Goal: Task Accomplishment & Management: Manage account settings

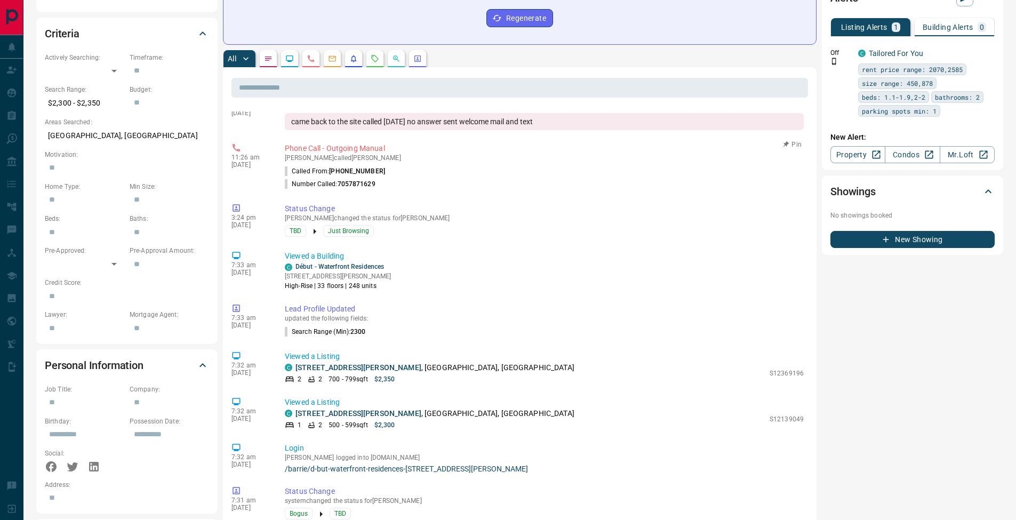
scroll to position [292, 0]
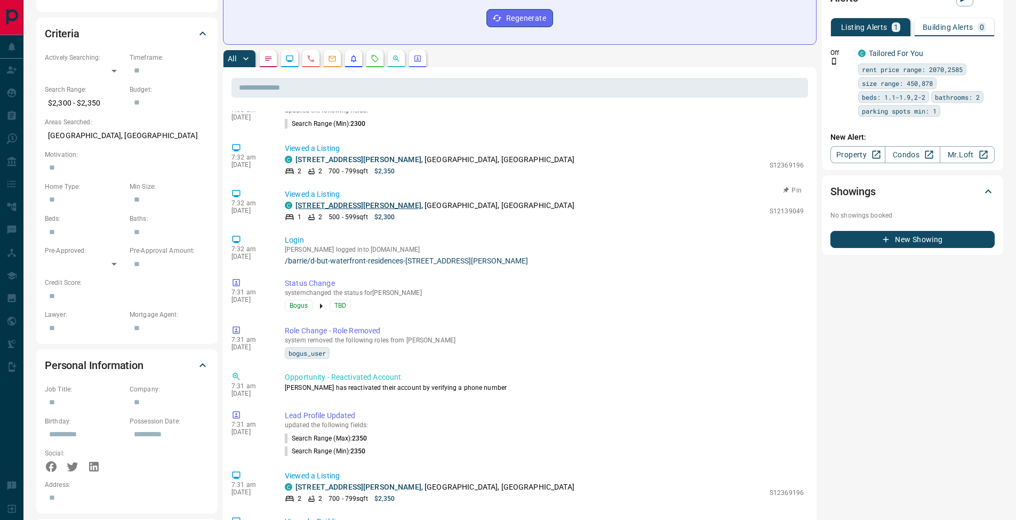
click at [351, 201] on link "[STREET_ADDRESS][PERSON_NAME]" at bounding box center [358, 205] width 126 height 9
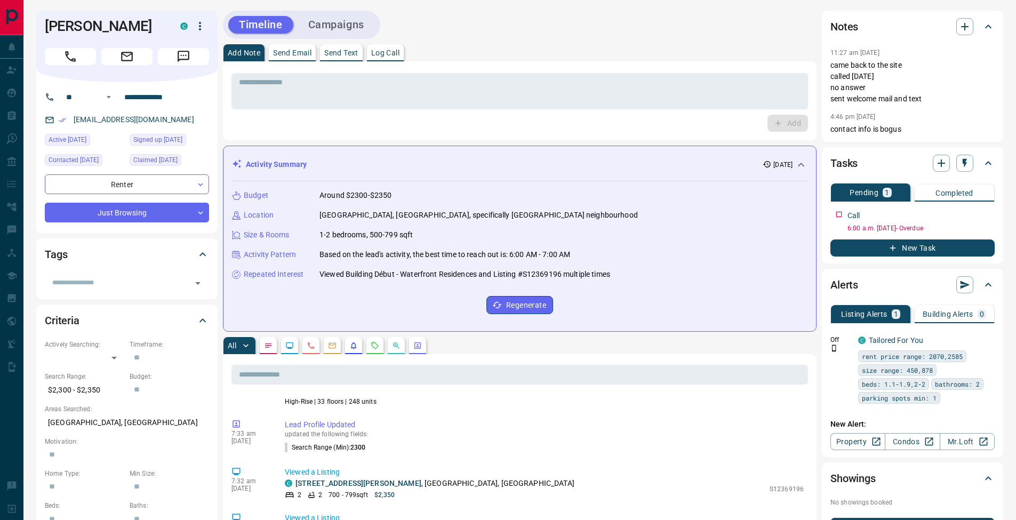
scroll to position [0, 0]
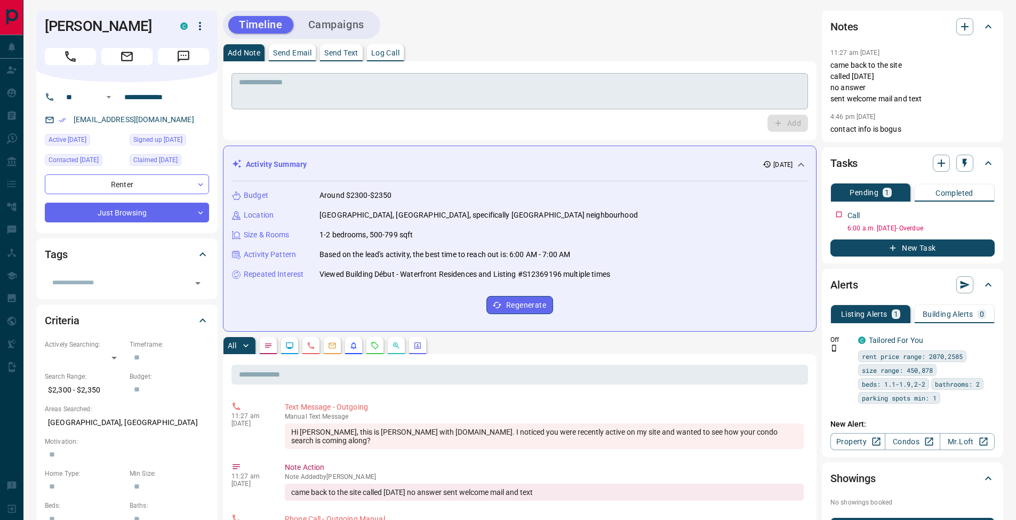
click at [311, 105] on div "* ​" at bounding box center [519, 91] width 577 height 36
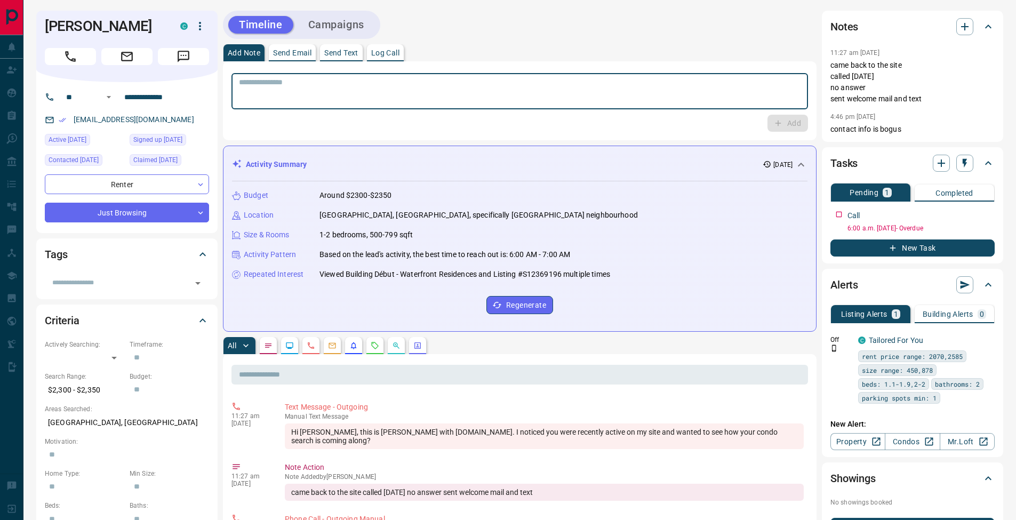
click at [486, 93] on textarea at bounding box center [520, 91] width 562 height 27
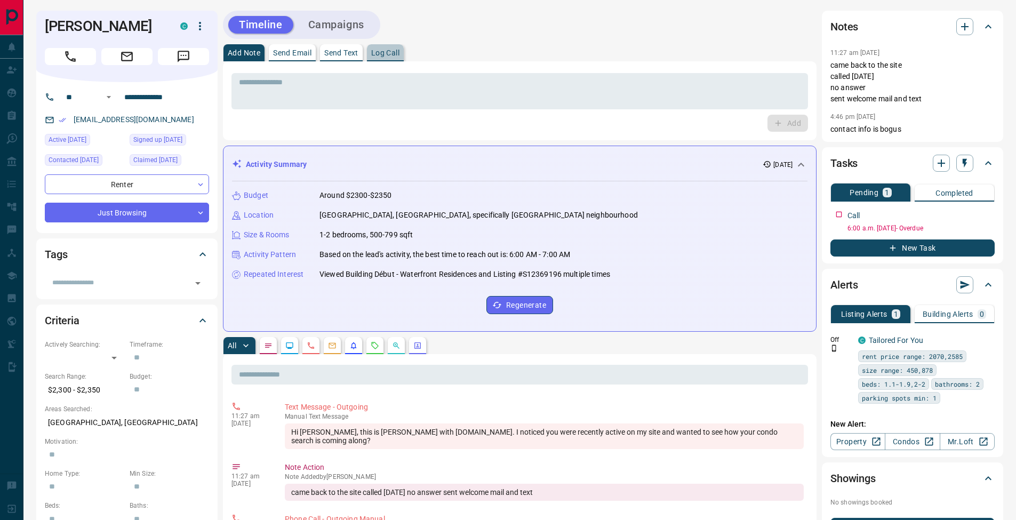
click at [404, 50] on button "Log Call" at bounding box center [385, 52] width 37 height 17
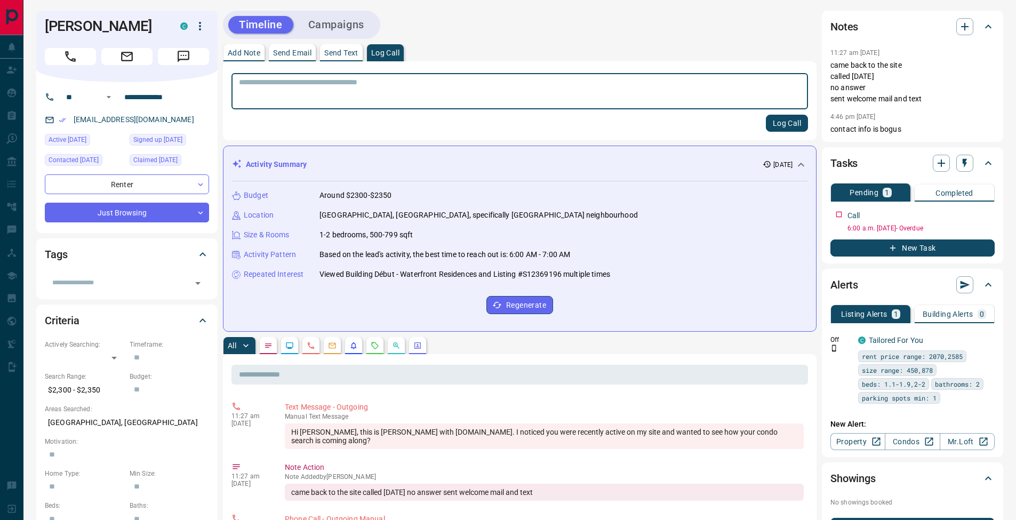
click at [786, 125] on button "Log Call" at bounding box center [787, 123] width 42 height 17
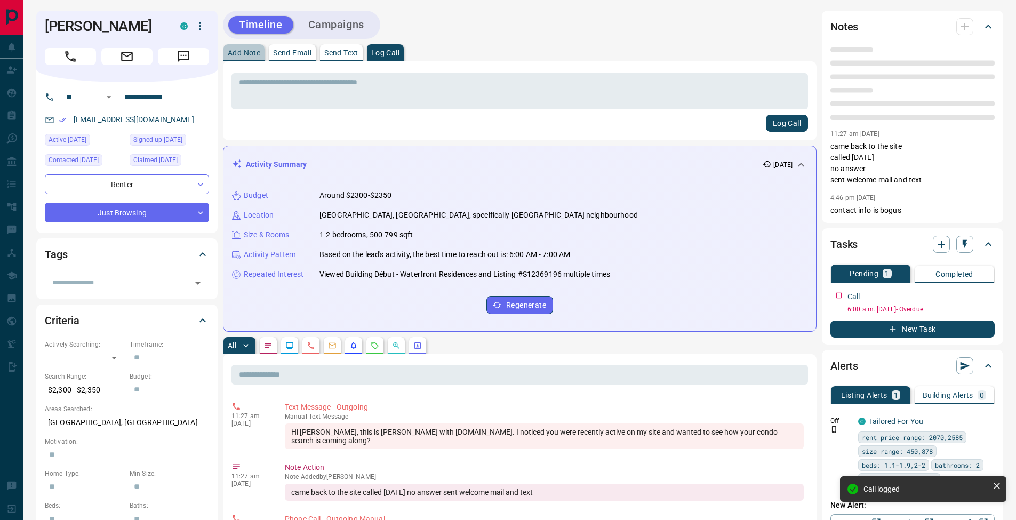
click at [241, 53] on p "Add Note" at bounding box center [244, 52] width 33 height 7
drag, startPoint x: 262, startPoint y: 67, endPoint x: 393, endPoint y: 82, distance: 132.1
click at [274, 75] on div "* ​" at bounding box center [519, 91] width 577 height 36
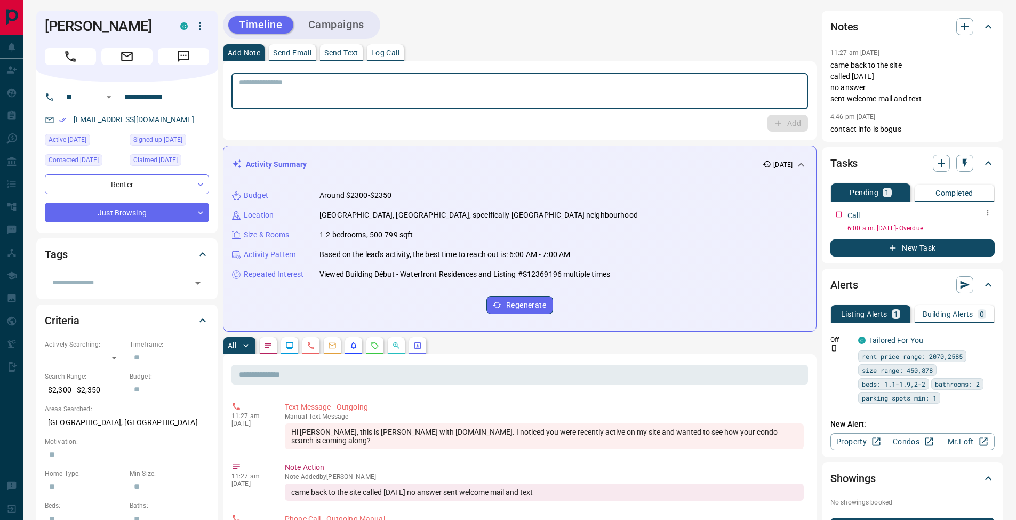
click at [985, 213] on icon "button" at bounding box center [987, 213] width 9 height 9
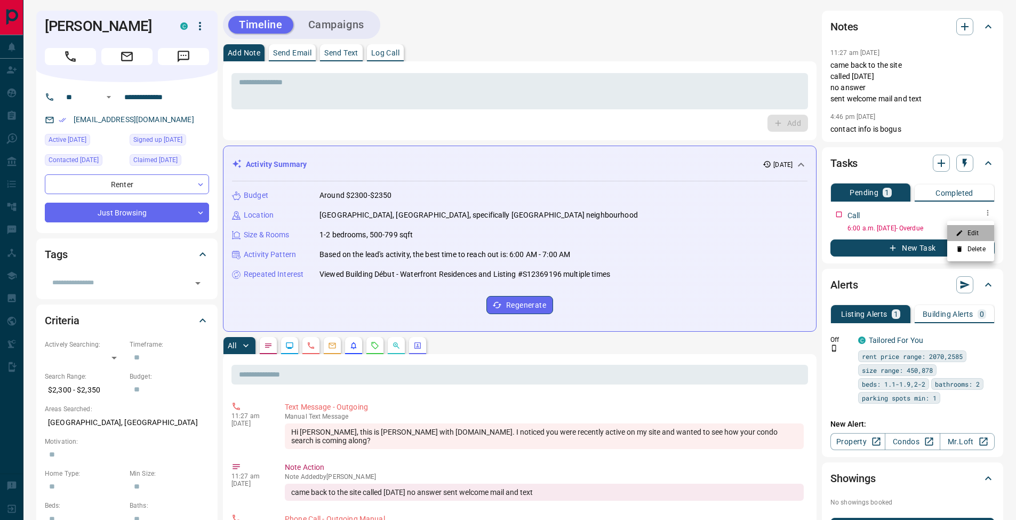
click at [981, 229] on li "Edit" at bounding box center [970, 233] width 47 height 16
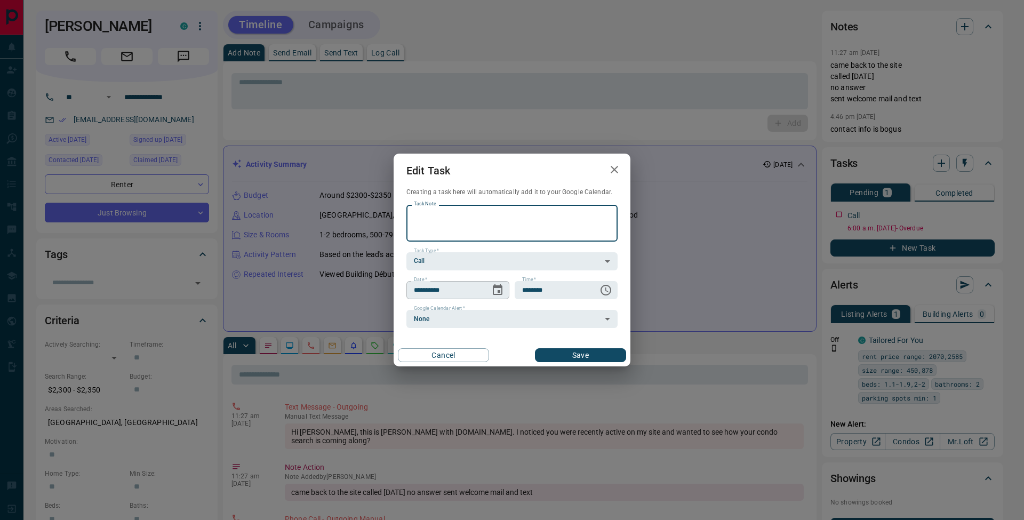
click at [500, 289] on icon "Choose date, selected date is Sep 12, 2025" at bounding box center [497, 290] width 13 height 13
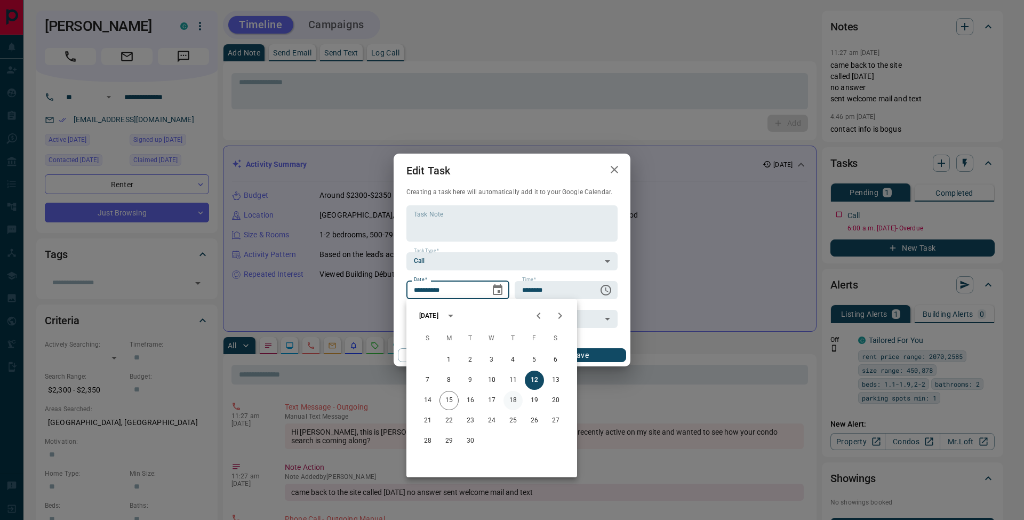
click at [515, 402] on button "18" at bounding box center [512, 400] width 19 height 19
type input "**********"
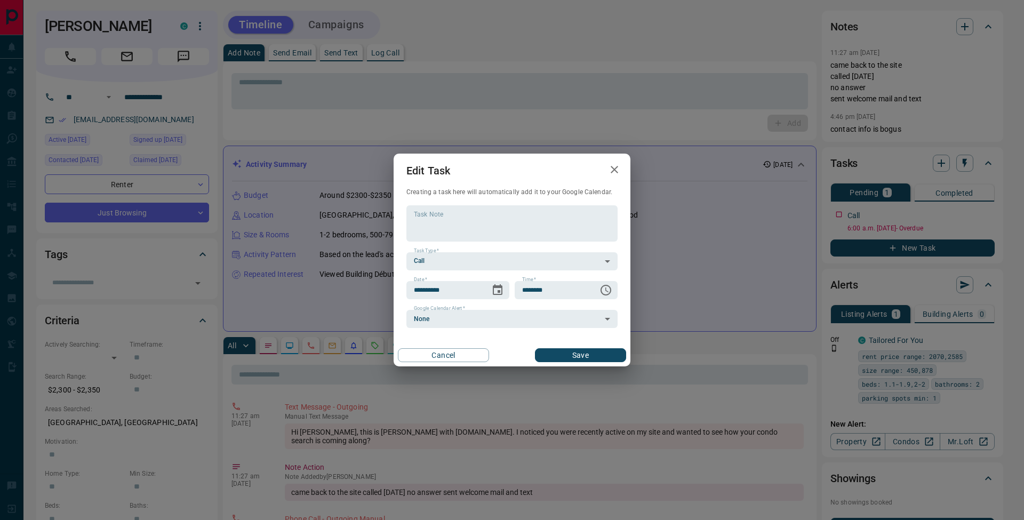
click at [605, 353] on button "Save" at bounding box center [580, 355] width 91 height 14
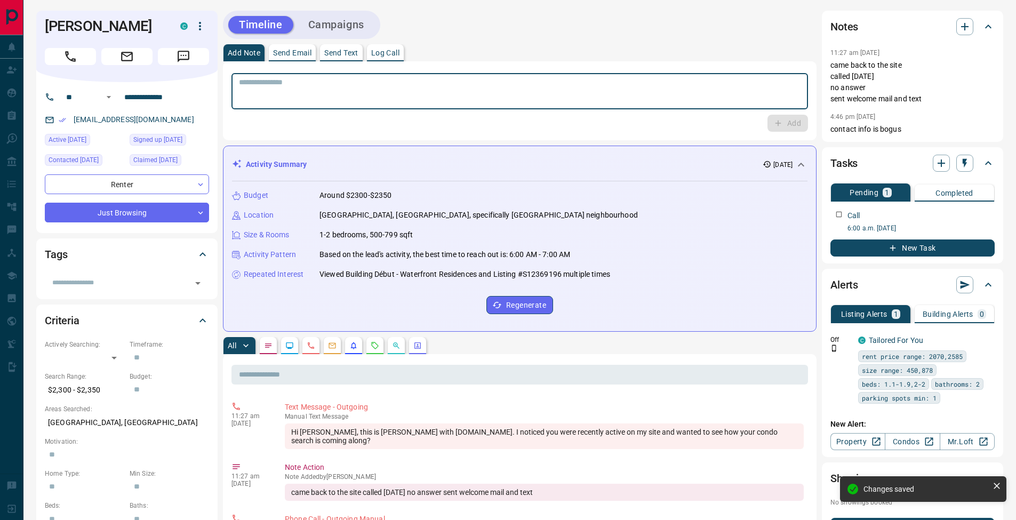
click at [263, 87] on textarea at bounding box center [520, 91] width 562 height 27
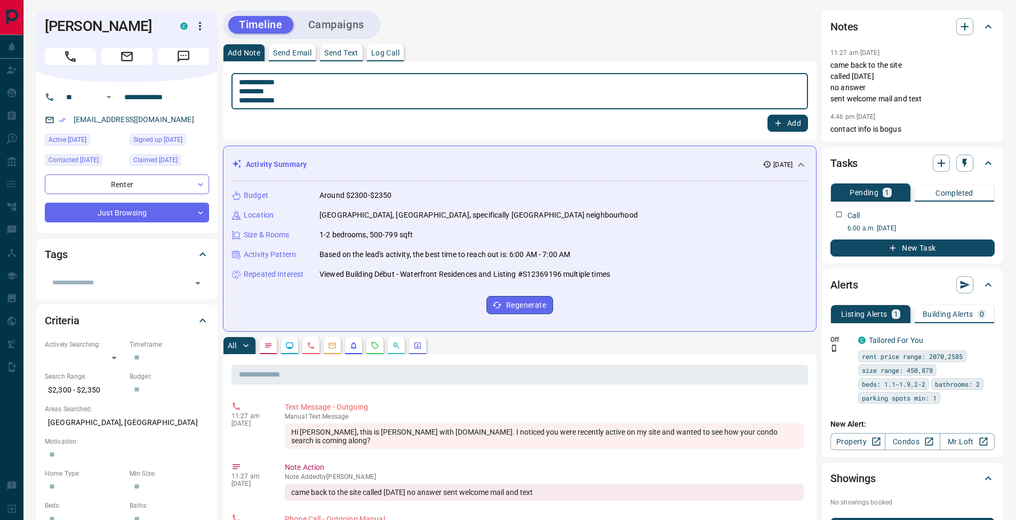
click at [243, 92] on textarea "**********" at bounding box center [520, 91] width 562 height 27
type textarea "**********"
click at [790, 123] on button "Add" at bounding box center [787, 123] width 41 height 17
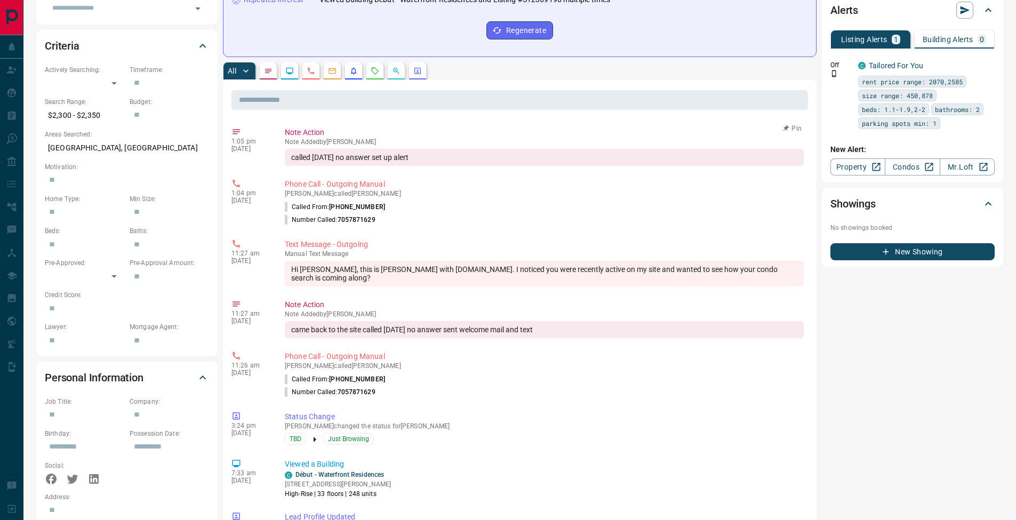
scroll to position [192, 0]
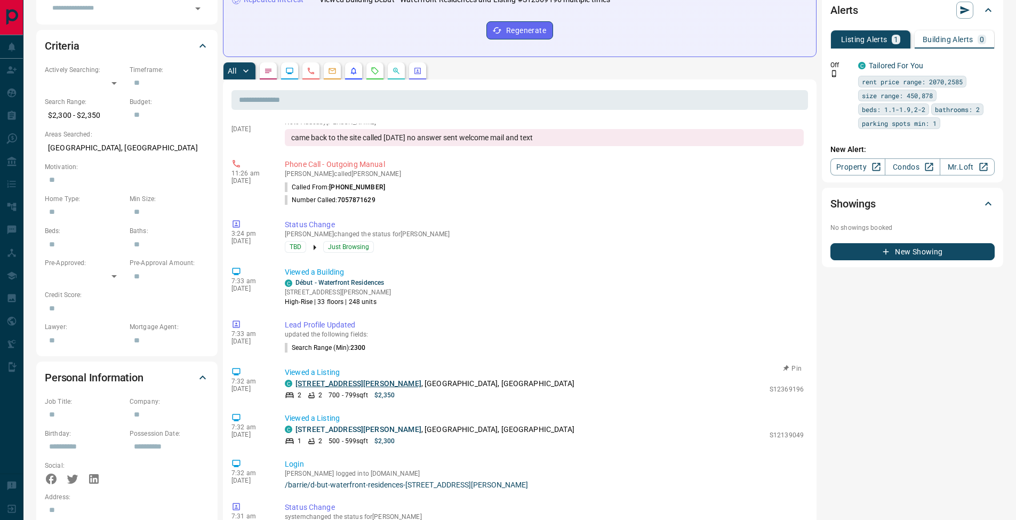
click at [347, 379] on link "[STREET_ADDRESS][PERSON_NAME]" at bounding box center [358, 383] width 126 height 9
